Goal: Task Accomplishment & Management: Complete application form

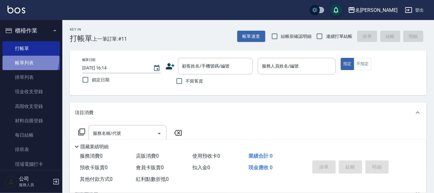
click at [21, 58] on link "帳單列表" at bounding box center [30, 63] width 57 height 14
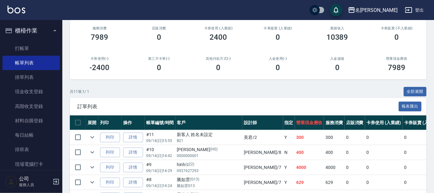
scroll to position [117, 0]
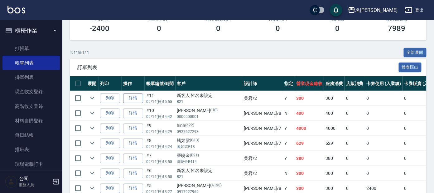
click at [137, 97] on link "詳情" at bounding box center [133, 98] width 20 height 10
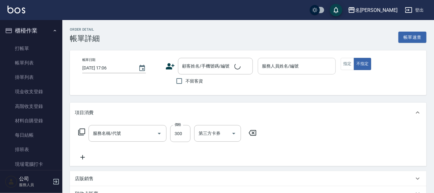
type input "[DATE] 15:55"
type input "美君-2"
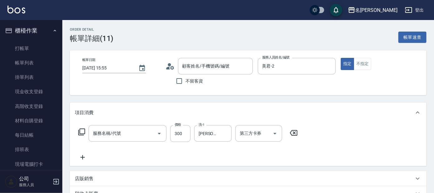
type input "洗髮(創意)(501)"
type input "新客人 姓名未設定/B21 /null"
click at [235, 66] on input "新客人 姓名未設定/B21 /null" at bounding box center [211, 66] width 60 height 11
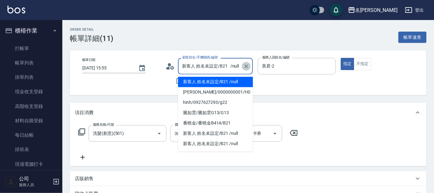
click at [247, 63] on icon "Clear" at bounding box center [246, 66] width 6 height 6
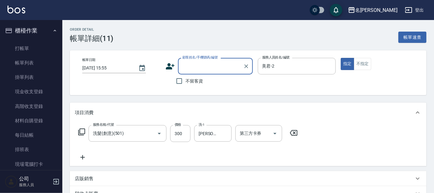
click at [233, 65] on input "顧客姓名/手機號碼/編號" at bounding box center [211, 66] width 60 height 11
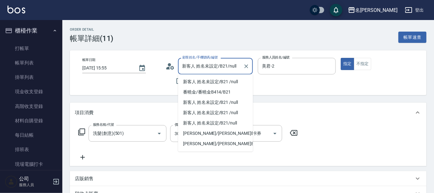
click at [230, 68] on input "新客人 姓名未設定/B21/null" at bounding box center [211, 66] width 60 height 11
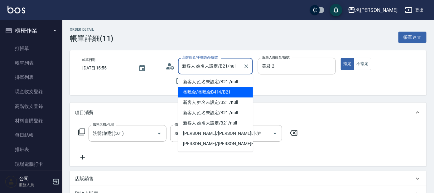
click at [231, 90] on li "番曉金/番曉金B414/B21" at bounding box center [215, 92] width 75 height 10
type input "番曉金/番曉金B414/B21"
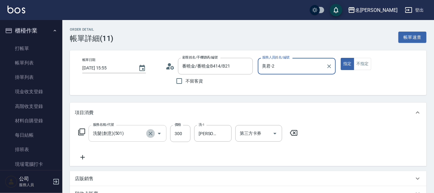
click at [152, 130] on icon "Clear" at bounding box center [151, 133] width 6 height 6
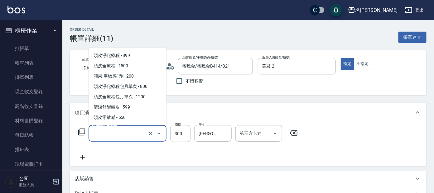
click at [130, 134] on input "服務名稱/代號" at bounding box center [118, 133] width 55 height 11
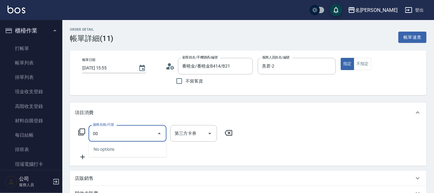
type input "0"
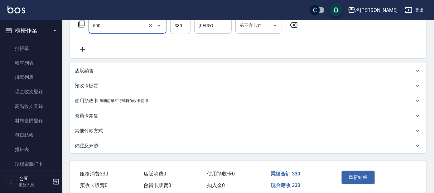
scroll to position [95, 0]
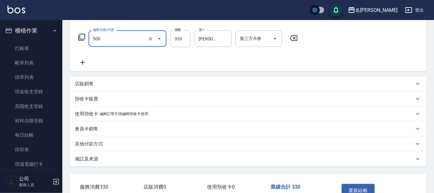
type input "高階洗髮(500)"
click at [82, 61] on icon at bounding box center [83, 62] width 16 height 7
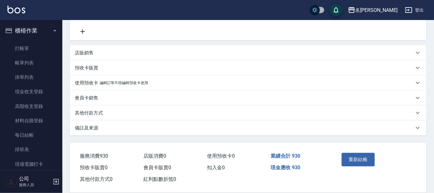
scroll to position [158, 0]
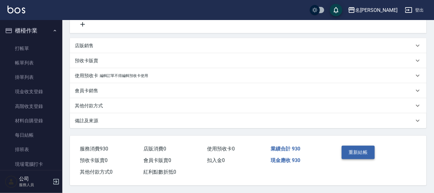
type input "剪髮 講師級設計師(300)"
click at [358, 149] on button "重新結帳" at bounding box center [358, 151] width 33 height 13
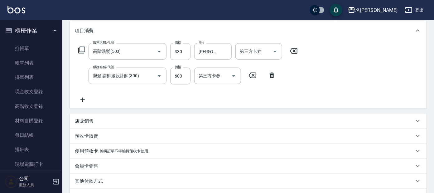
scroll to position [80, 0]
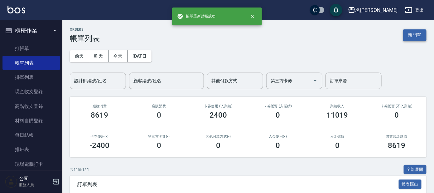
click at [416, 31] on button "新開單" at bounding box center [415, 35] width 23 height 12
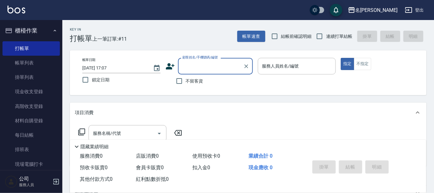
click at [210, 65] on input "顧客姓名/手機號碼/編號" at bounding box center [211, 66] width 60 height 11
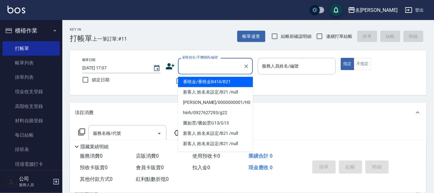
click at [201, 84] on li "番曉金/番曉金B414/B21" at bounding box center [215, 82] width 75 height 10
type input "番曉金/番曉金B414/B21"
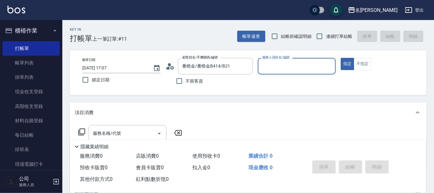
type input "美君-2"
click at [132, 131] on input "服務名稱/代號" at bounding box center [122, 133] width 63 height 11
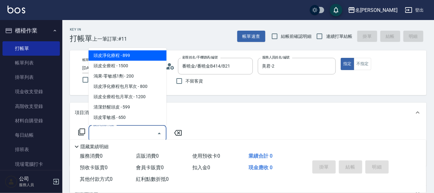
drag, startPoint x: 140, startPoint y: 57, endPoint x: 169, endPoint y: 91, distance: 44.6
click at [140, 57] on span "頭皮淨化療程 - 899" at bounding box center [128, 55] width 78 height 10
type input "頭皮淨化療程(101)"
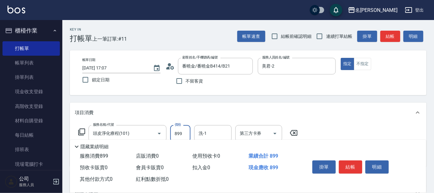
click at [183, 130] on input "899" at bounding box center [180, 133] width 20 height 17
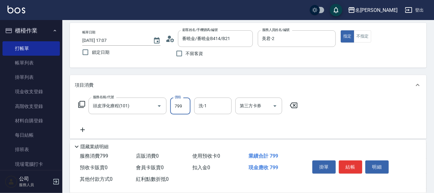
scroll to position [111, 0]
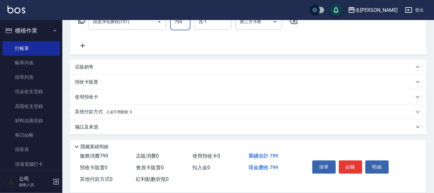
type input "799"
click at [85, 43] on icon at bounding box center [83, 45] width 16 height 7
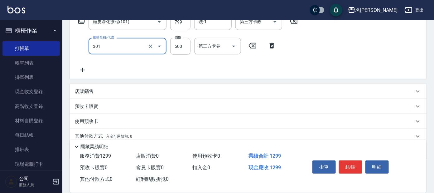
type input "剪髮 A級設計師(301)"
click at [348, 166] on button "結帳" at bounding box center [350, 166] width 23 height 13
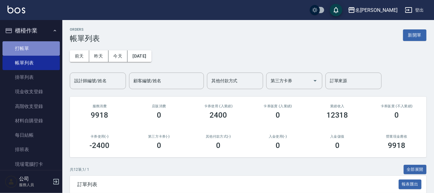
click at [42, 42] on link "打帳單" at bounding box center [30, 48] width 57 height 14
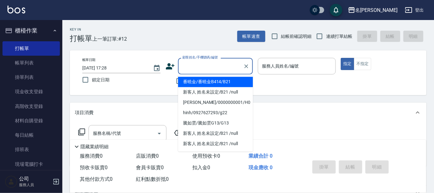
click at [194, 62] on input "顧客姓名/手機號碼/編號" at bounding box center [211, 66] width 60 height 11
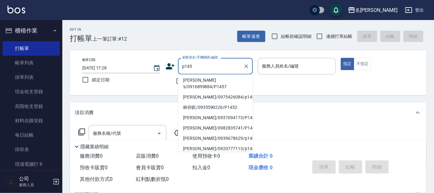
scroll to position [51, 0]
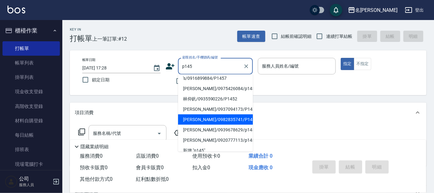
click at [224, 114] on li "[PERSON_NAME]/0982835741/P145" at bounding box center [215, 119] width 75 height 10
type input "[PERSON_NAME]/0982835741/P145"
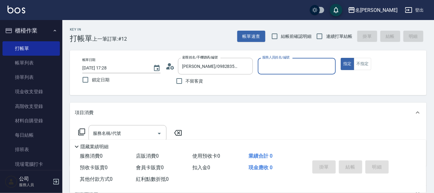
click at [284, 73] on div "服務人員姓名/編號" at bounding box center [297, 66] width 78 height 17
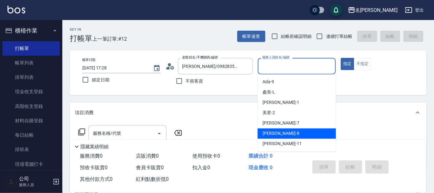
click at [285, 132] on div "[PERSON_NAME] -8" at bounding box center [297, 133] width 78 height 10
type input "[PERSON_NAME]-8"
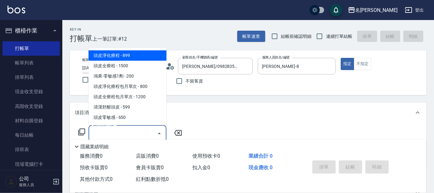
click at [141, 132] on input "服務名稱/代號" at bounding box center [122, 133] width 63 height 11
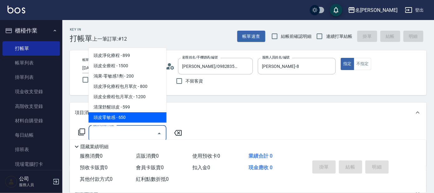
type input "頭皮零敏感(111)"
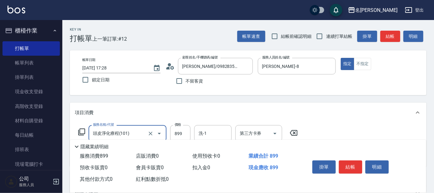
type input "頭皮淨化療程(101)"
type input "799"
type input "潤絲(802)"
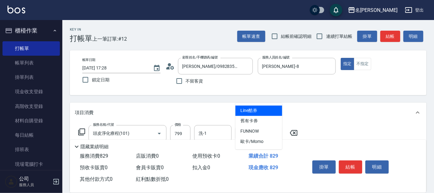
type input "Line酷券"
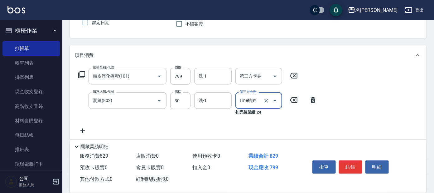
scroll to position [117, 0]
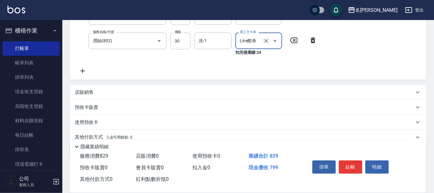
click at [269, 42] on icon "Clear" at bounding box center [266, 41] width 6 height 6
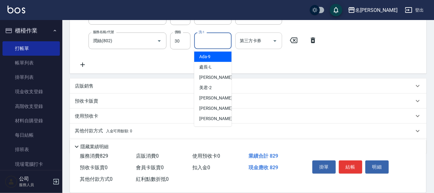
click at [218, 41] on input "洗-1" at bounding box center [213, 40] width 32 height 11
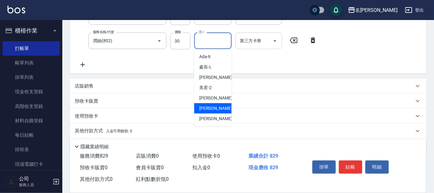
drag, startPoint x: 212, startPoint y: 105, endPoint x: 208, endPoint y: 103, distance: 4.6
click at [212, 105] on div "[PERSON_NAME] -8" at bounding box center [212, 108] width 37 height 10
type input "[PERSON_NAME]-8"
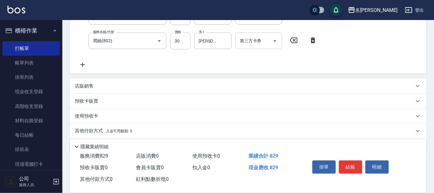
click at [79, 67] on icon at bounding box center [83, 64] width 16 height 7
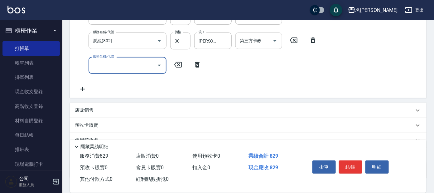
click at [113, 66] on input "服務名稱/代號" at bounding box center [122, 65] width 63 height 11
type input "剪髮C級設計師(303)"
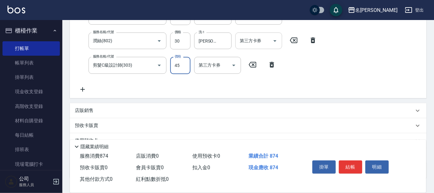
type input "450"
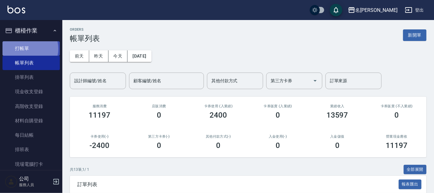
click at [27, 48] on link "打帳單" at bounding box center [30, 48] width 57 height 14
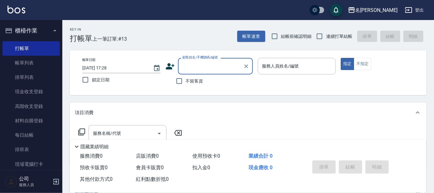
click at [212, 71] on div "顧客姓名/手機號碼/編號" at bounding box center [215, 66] width 75 height 17
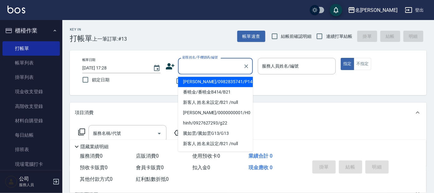
click at [210, 83] on li "[PERSON_NAME]/0982835741/P145" at bounding box center [215, 82] width 75 height 10
type input "[PERSON_NAME]/0982835741/P145"
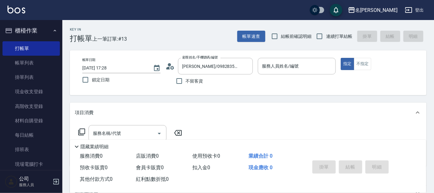
click at [170, 65] on circle at bounding box center [169, 64] width 3 height 3
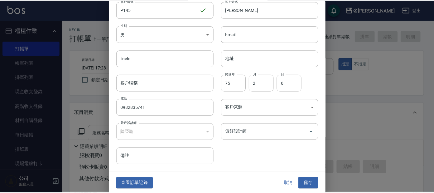
scroll to position [23, 0]
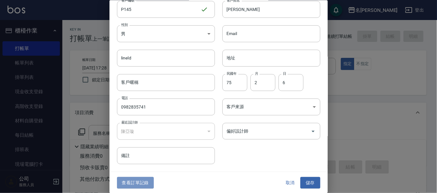
drag, startPoint x: 143, startPoint y: 177, endPoint x: 147, endPoint y: 176, distance: 4.2
click at [145, 177] on button "查看訂單記錄" at bounding box center [135, 183] width 37 height 12
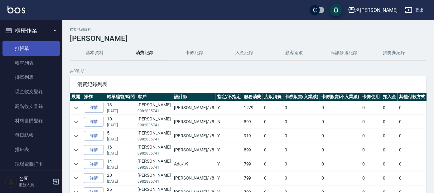
click at [17, 44] on link "打帳單" at bounding box center [30, 48] width 57 height 14
